Goal: Task Accomplishment & Management: Complete application form

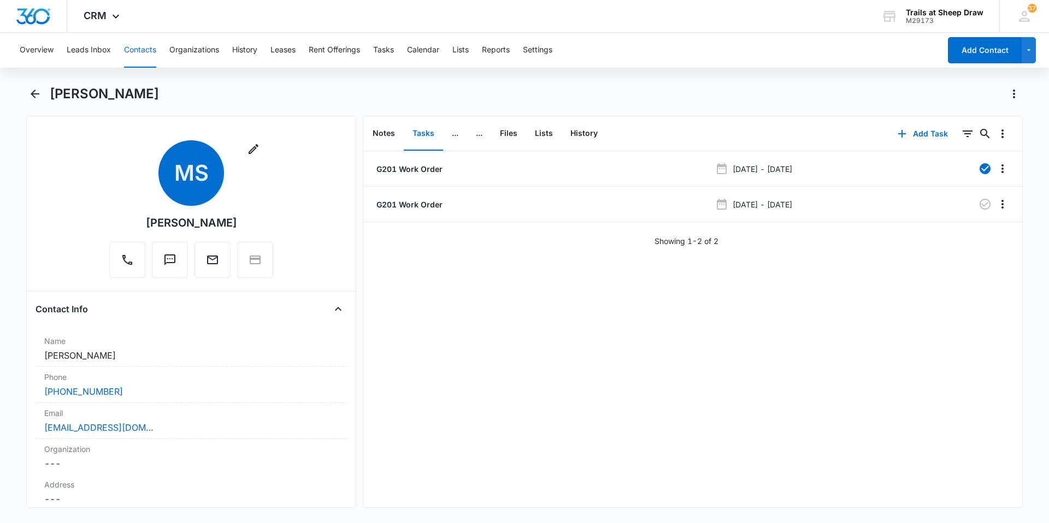
drag, startPoint x: 137, startPoint y: 44, endPoint x: 150, endPoint y: 45, distance: 13.2
click at [138, 44] on button "Contacts" at bounding box center [140, 50] width 32 height 35
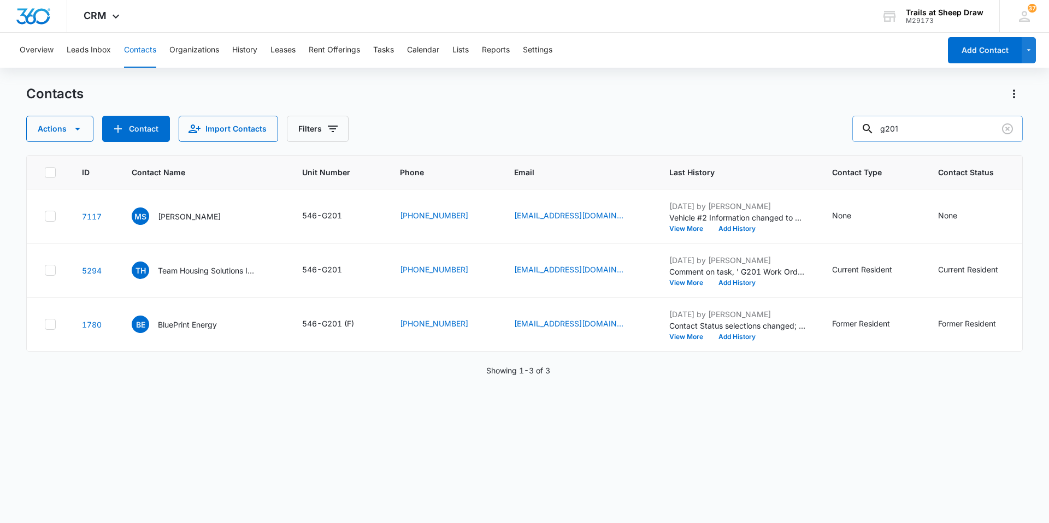
drag, startPoint x: 907, startPoint y: 132, endPoint x: 878, endPoint y: 131, distance: 28.4
click at [878, 131] on div "g201" at bounding box center [937, 129] width 170 height 26
type input "h301"
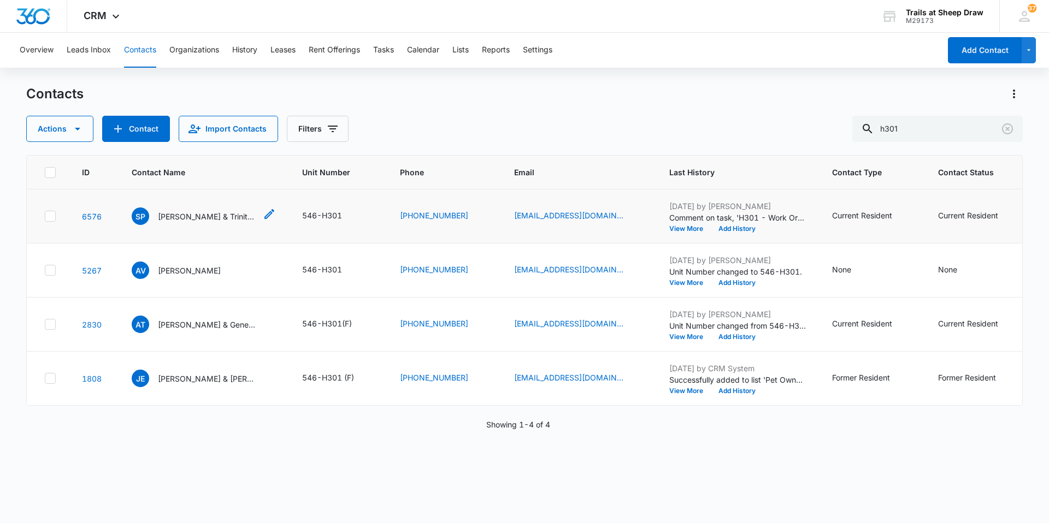
click at [203, 216] on p "[PERSON_NAME] & Trinity "[PERSON_NAME]" [PERSON_NAME]" at bounding box center [207, 216] width 98 height 11
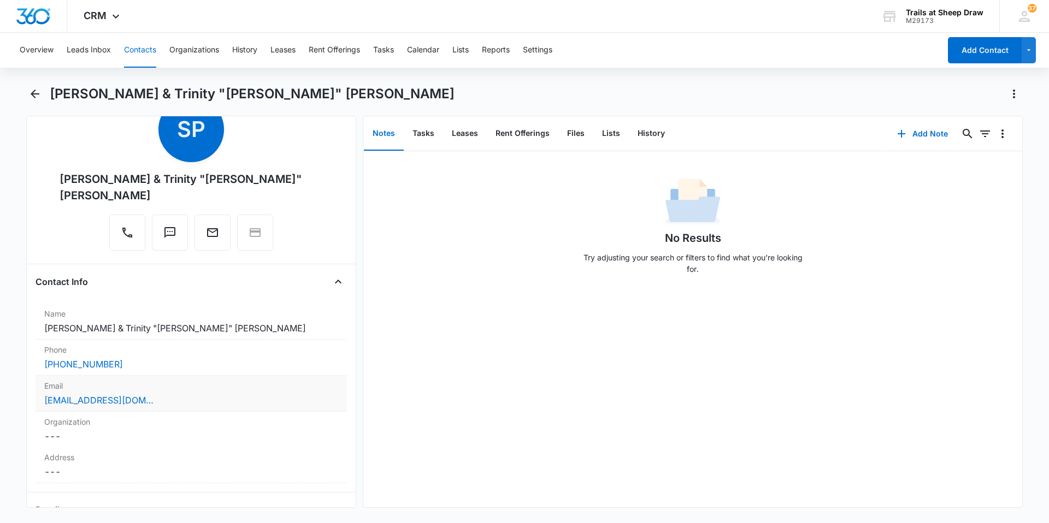
scroll to position [109, 0]
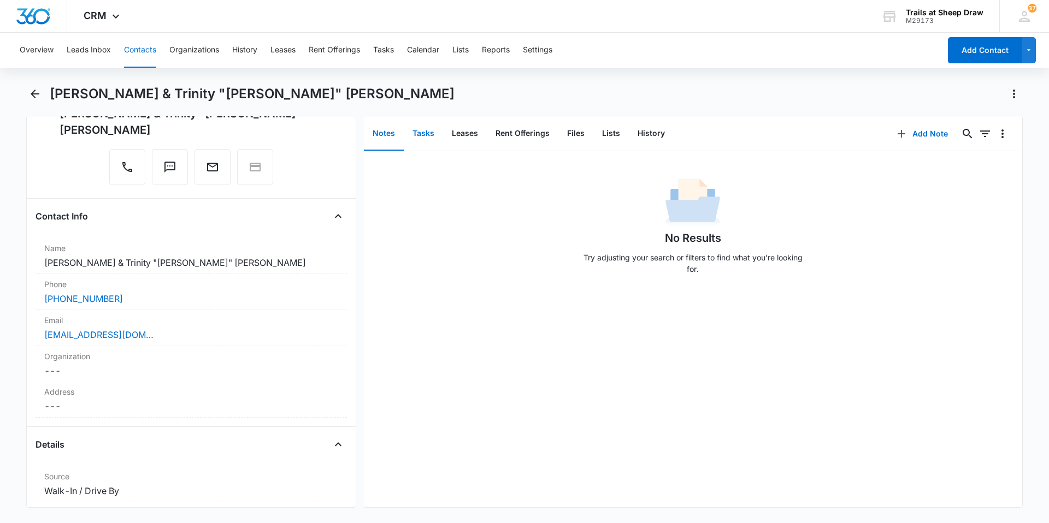
click at [434, 135] on button "Tasks" at bounding box center [423, 134] width 39 height 34
click at [920, 135] on button "Add Task" at bounding box center [922, 134] width 72 height 26
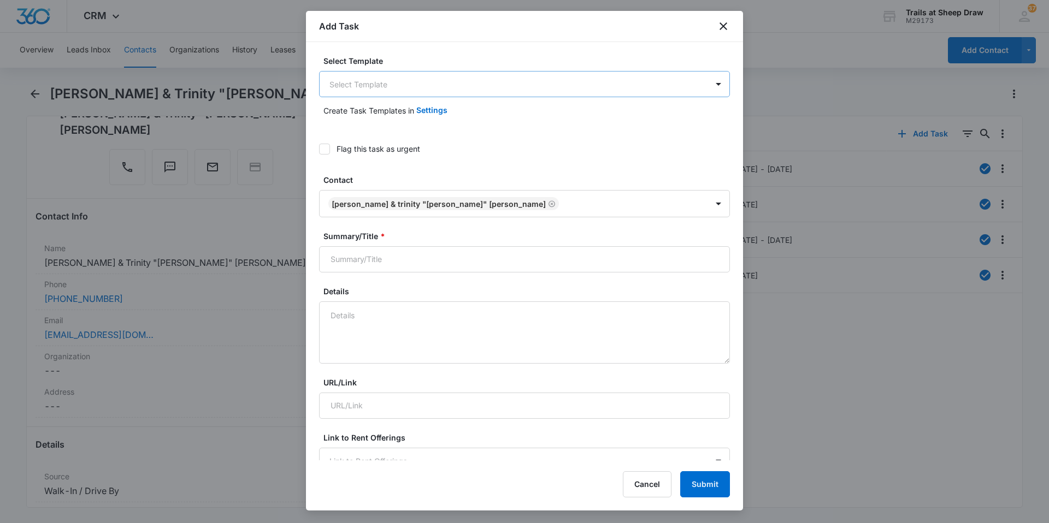
click at [484, 82] on body "CRM Apps Reputation Websites Forms CRM Email Social Content Ads Intelligence Fi…" at bounding box center [524, 261] width 1049 height 523
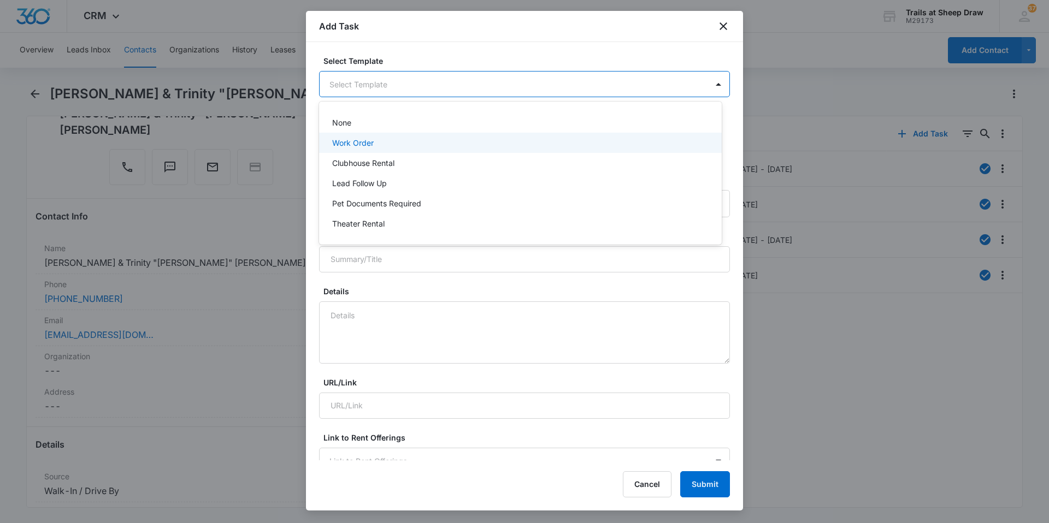
click at [427, 145] on div "Work Order" at bounding box center [519, 142] width 374 height 11
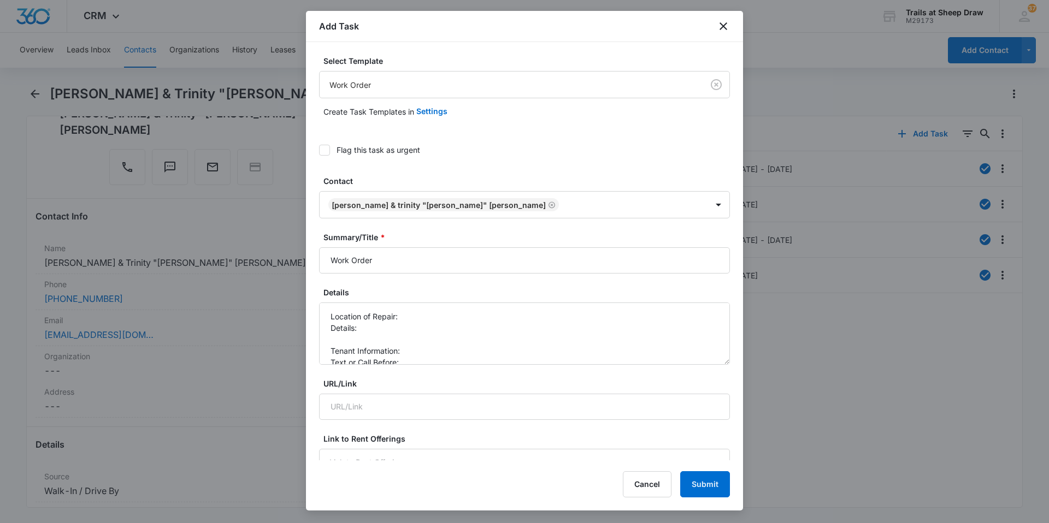
click at [318, 258] on div "Select Template Work Order Create Task Templates in Settings Flag this task as …" at bounding box center [524, 251] width 437 height 418
click at [322, 261] on input "Work Order" at bounding box center [524, 260] width 411 height 26
click at [406, 313] on textarea "Location of Repair: Details: Tenant Information: Text or Call Before:" at bounding box center [524, 334] width 411 height 62
click at [351, 256] on input "H301 Work Order" at bounding box center [524, 260] width 411 height 26
click at [680, 471] on button "Submit" at bounding box center [705, 484] width 50 height 26
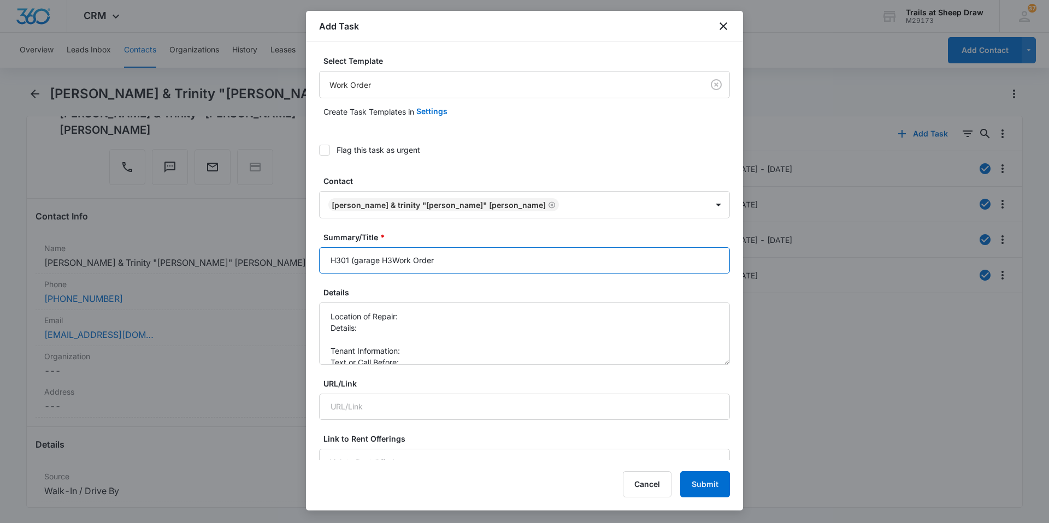
click at [390, 261] on input "H301 (garage H3Work Order" at bounding box center [524, 260] width 411 height 26
type input "H301 (garage H3) Work Order"
click at [425, 318] on textarea "Location of Repair: Details: Tenant Information: Text or Call Before:" at bounding box center [524, 334] width 411 height 62
click at [356, 343] on textarea "Location of Repair: Hallway Door Lock Details: Tenant Information: Text or Call…" at bounding box center [524, 334] width 411 height 62
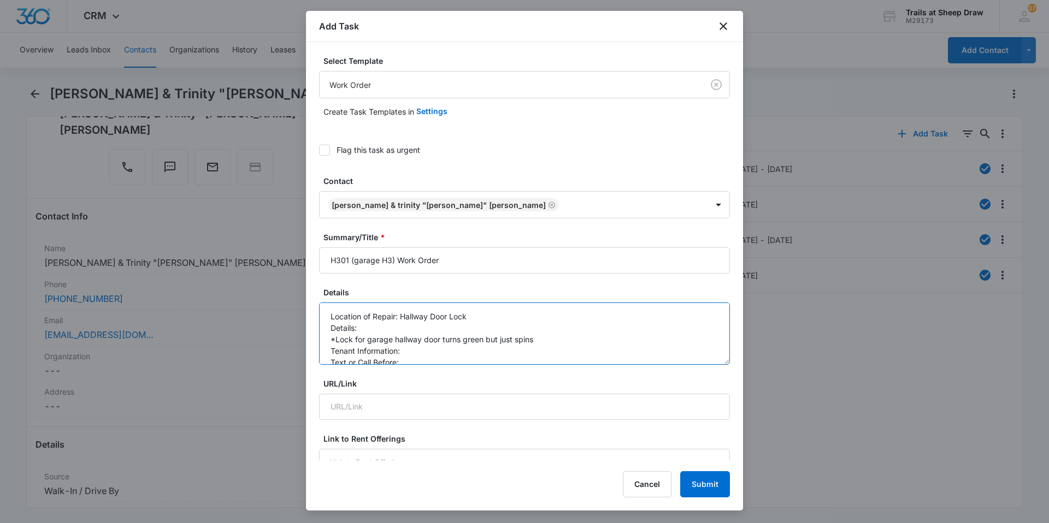
scroll to position [11, 0]
click at [474, 336] on textarea "Location of Repair: Hallway Door Lock Details: *Lock for garage hallway door tu…" at bounding box center [524, 334] width 411 height 62
click at [450, 352] on textarea "Location of Repair: Hallway Door Lock Details: *Lock for garage hallway door tu…" at bounding box center [524, 334] width 411 height 62
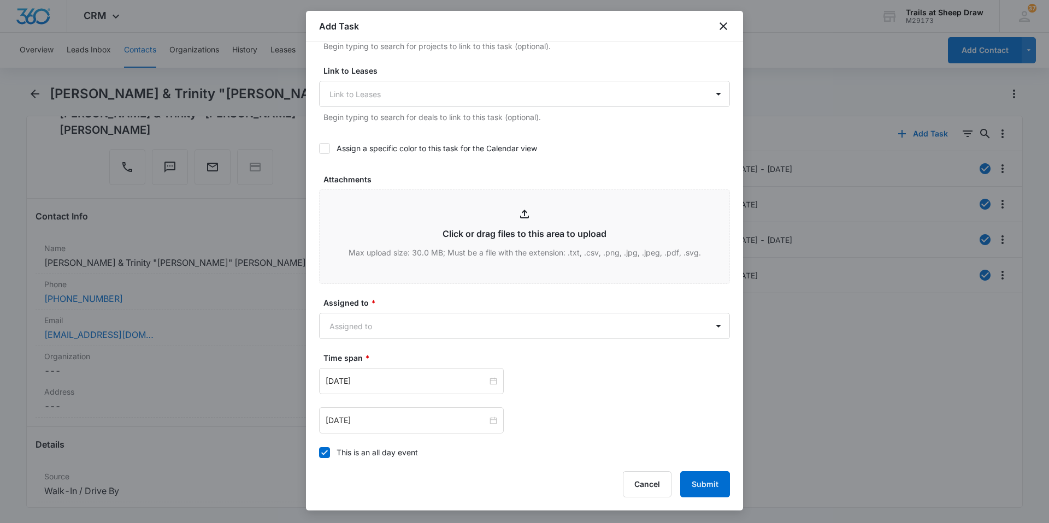
scroll to position [492, 0]
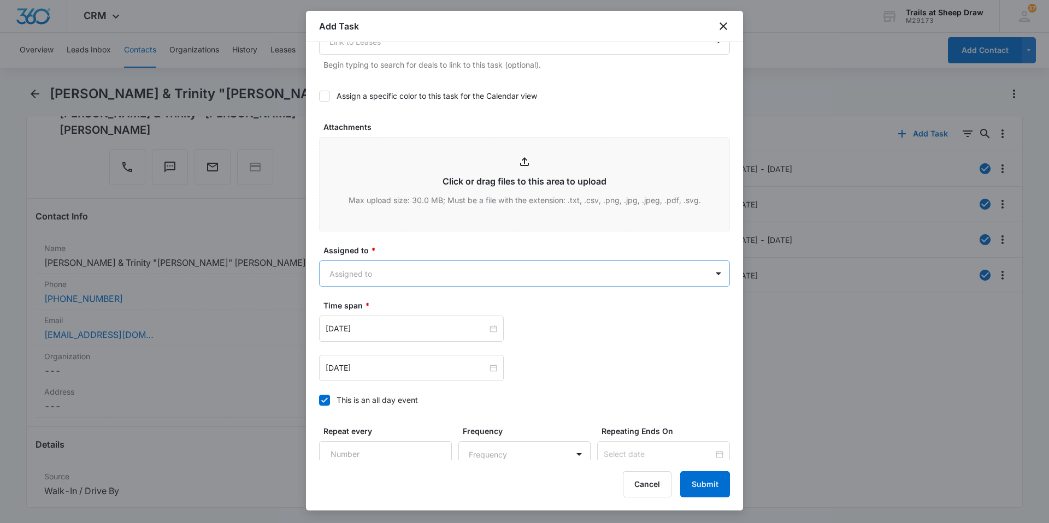
type textarea "Location of Repair: Hallway Door Lock Details: *Lock for garage hallway door tu…"
click at [427, 273] on body "CRM Apps Reputation Websites Forms CRM Email Social Content Ads Intelligence Fi…" at bounding box center [524, 261] width 1049 height 523
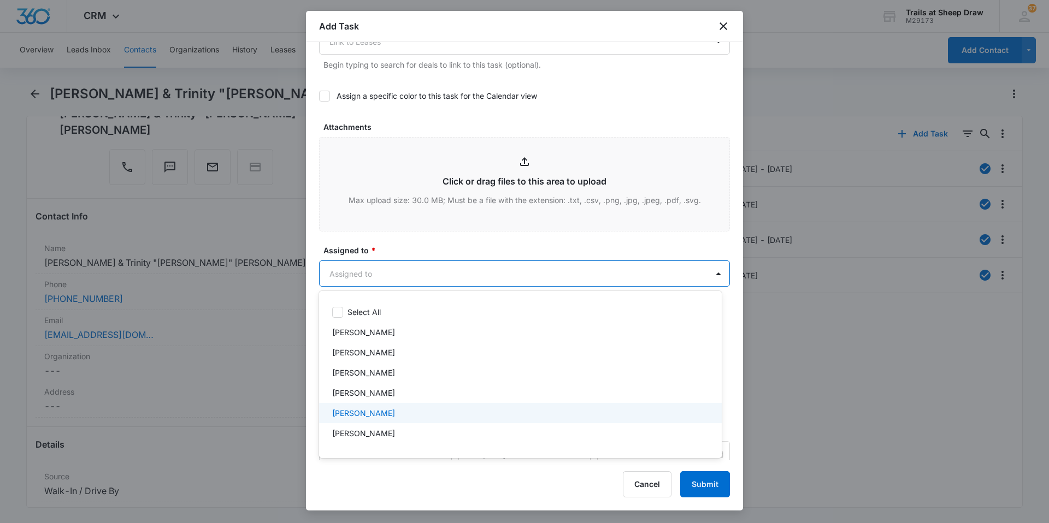
click at [377, 414] on p "[PERSON_NAME]" at bounding box center [363, 412] width 63 height 11
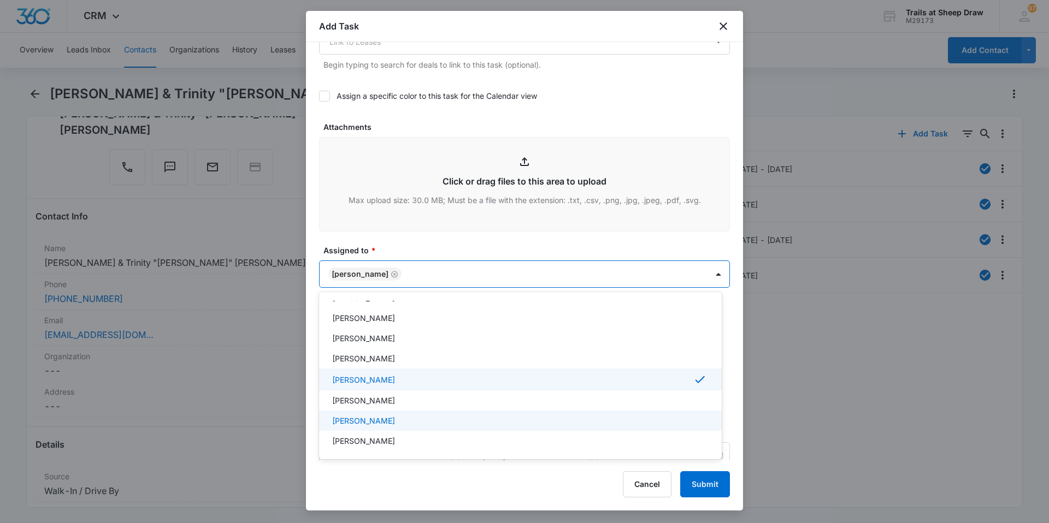
scroll to position [109, 0]
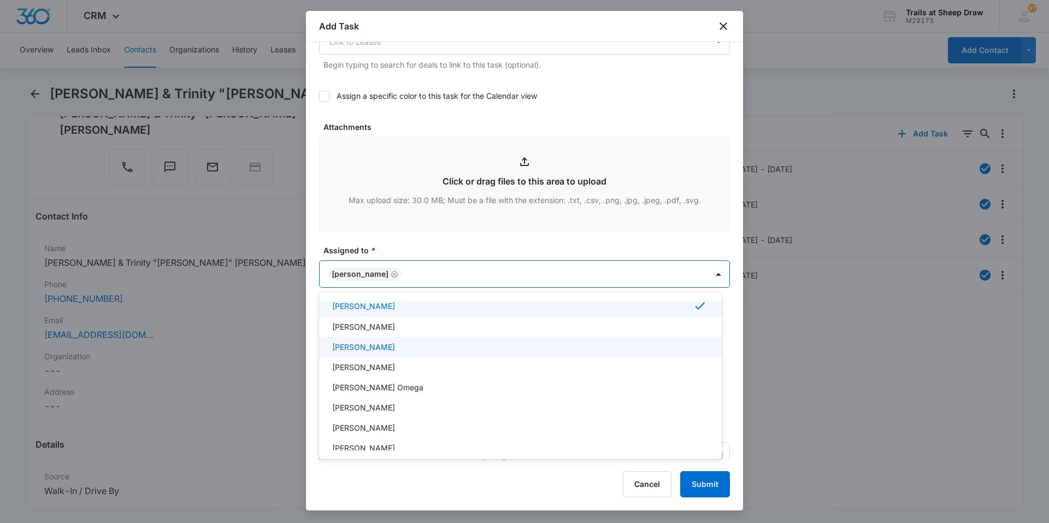
click at [391, 347] on p "[PERSON_NAME]" at bounding box center [363, 346] width 63 height 11
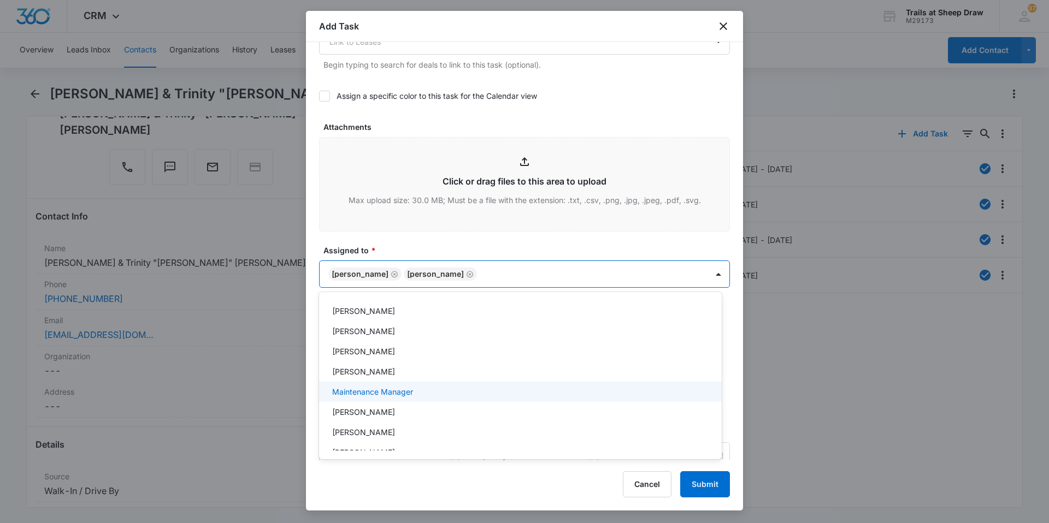
scroll to position [262, 0]
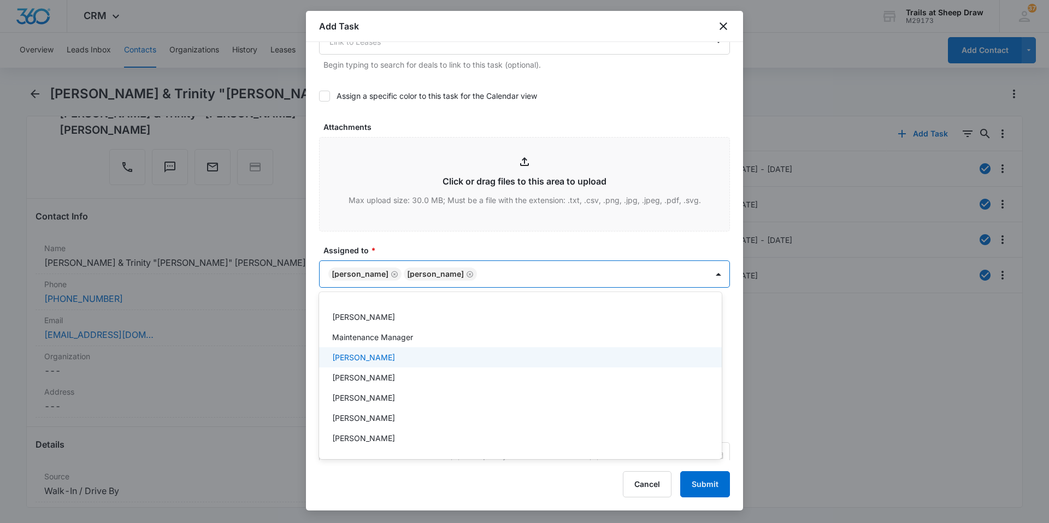
click at [387, 356] on div "[PERSON_NAME]" at bounding box center [519, 357] width 374 height 11
click at [587, 283] on div at bounding box center [524, 261] width 1049 height 523
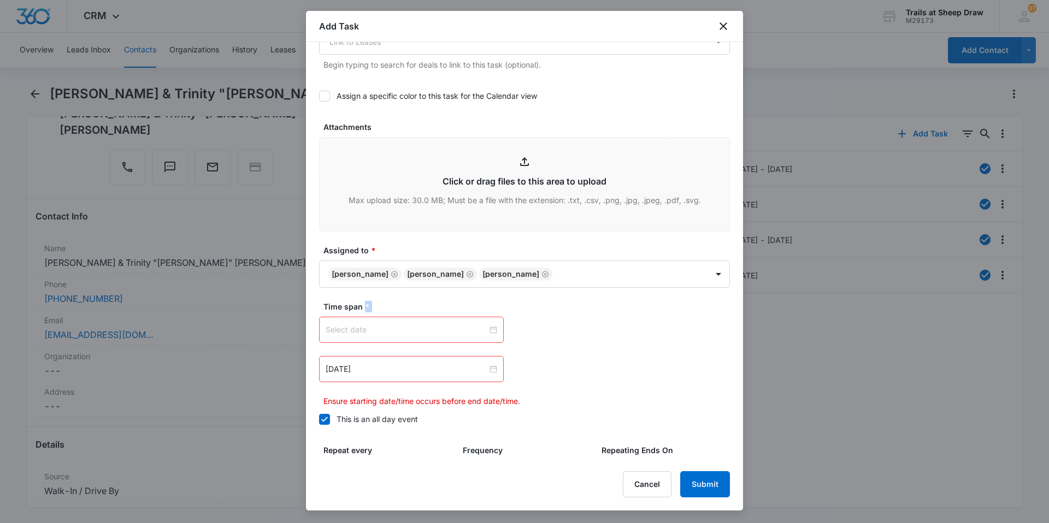
click at [490, 329] on div at bounding box center [411, 330] width 171 height 12
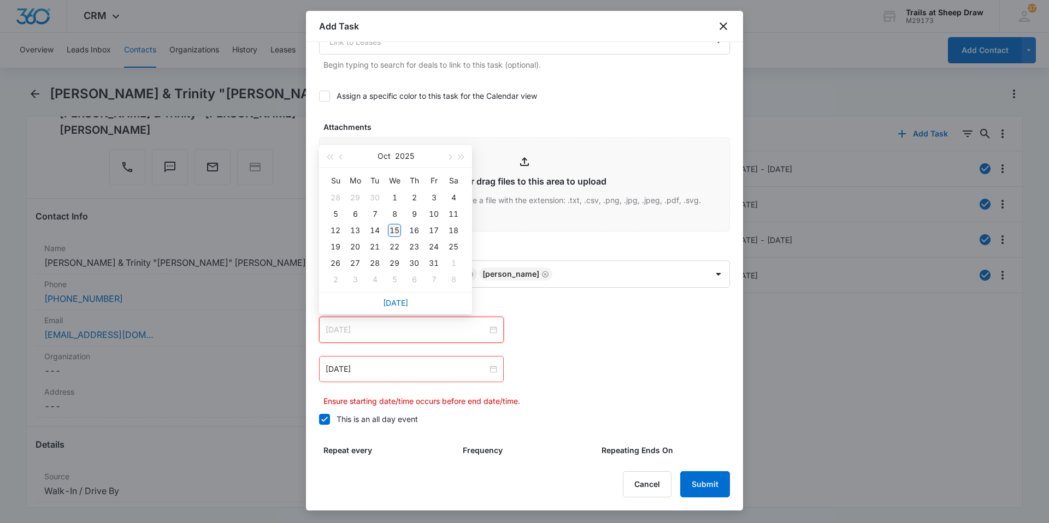
type input "[DATE]"
click at [395, 229] on div "15" at bounding box center [394, 230] width 13 height 13
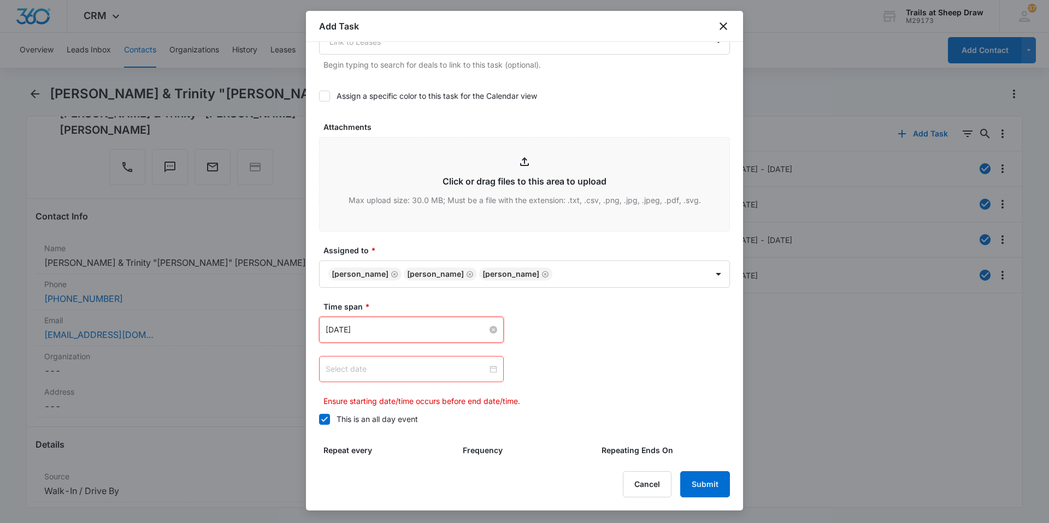
click at [491, 369] on div at bounding box center [411, 369] width 171 height 12
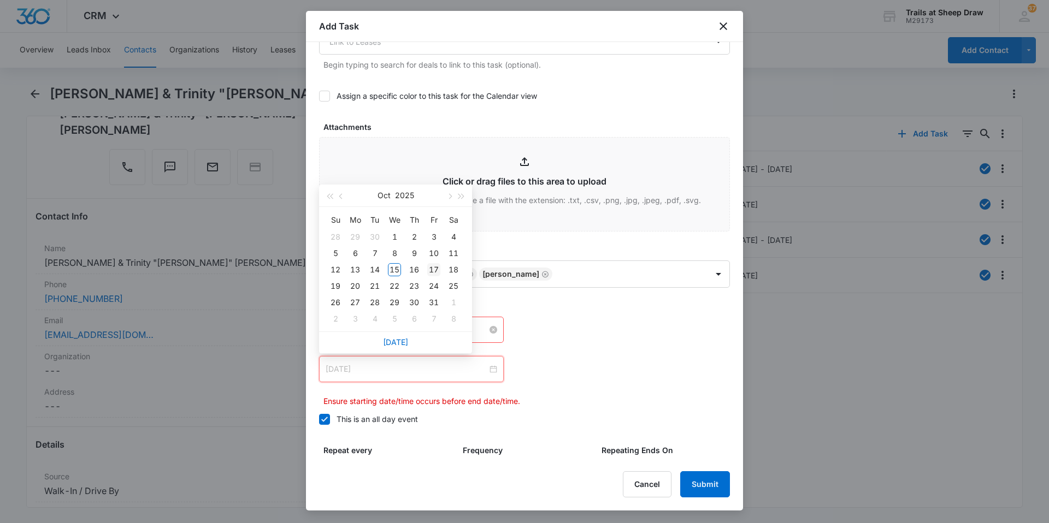
type input "[DATE]"
click at [432, 269] on div "17" at bounding box center [433, 269] width 13 height 13
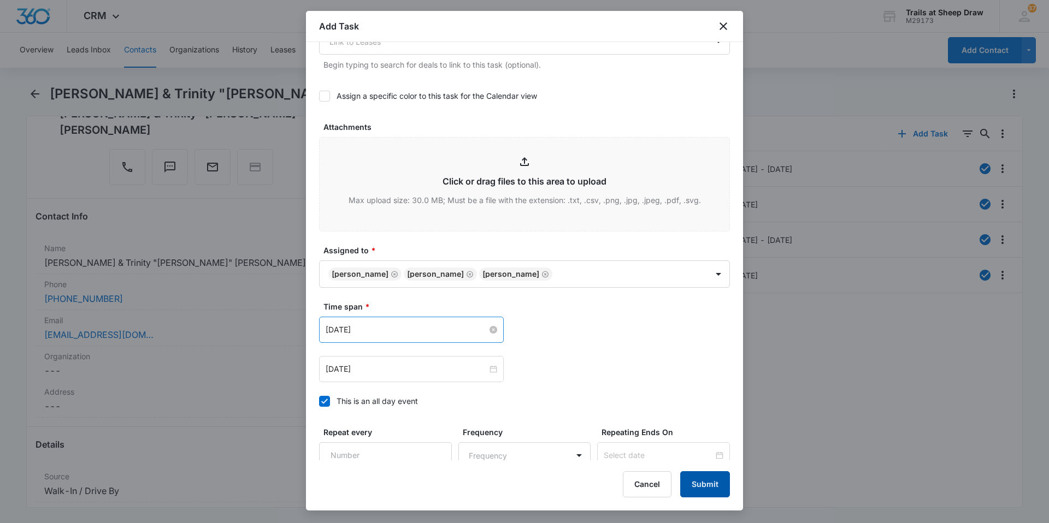
click at [700, 483] on button "Submit" at bounding box center [705, 484] width 50 height 26
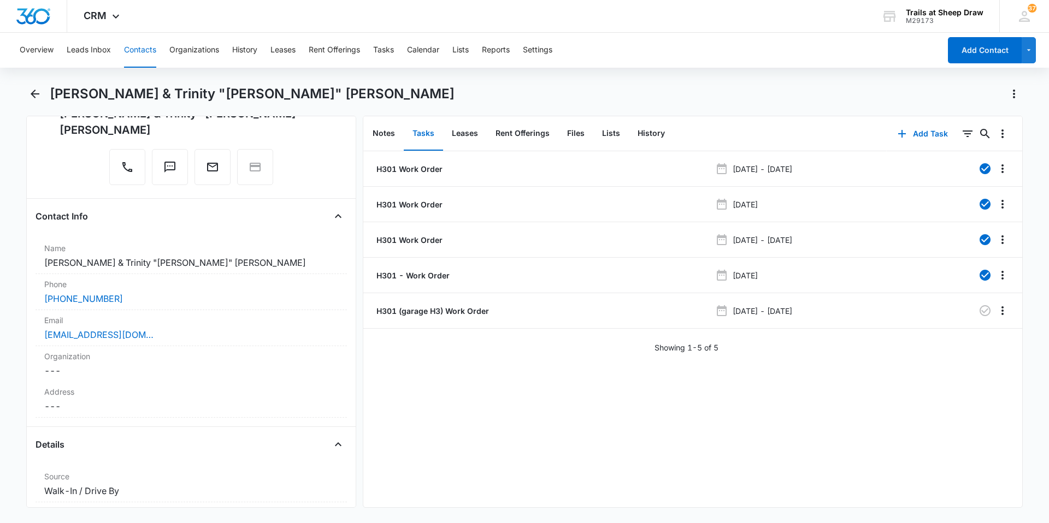
click at [814, 409] on div "H301 Work Order [DATE] - [DATE] H301 Work Order [DATE] H301 Work Order [DATE] -…" at bounding box center [692, 329] width 659 height 356
